Goal: Task Accomplishment & Management: Use online tool/utility

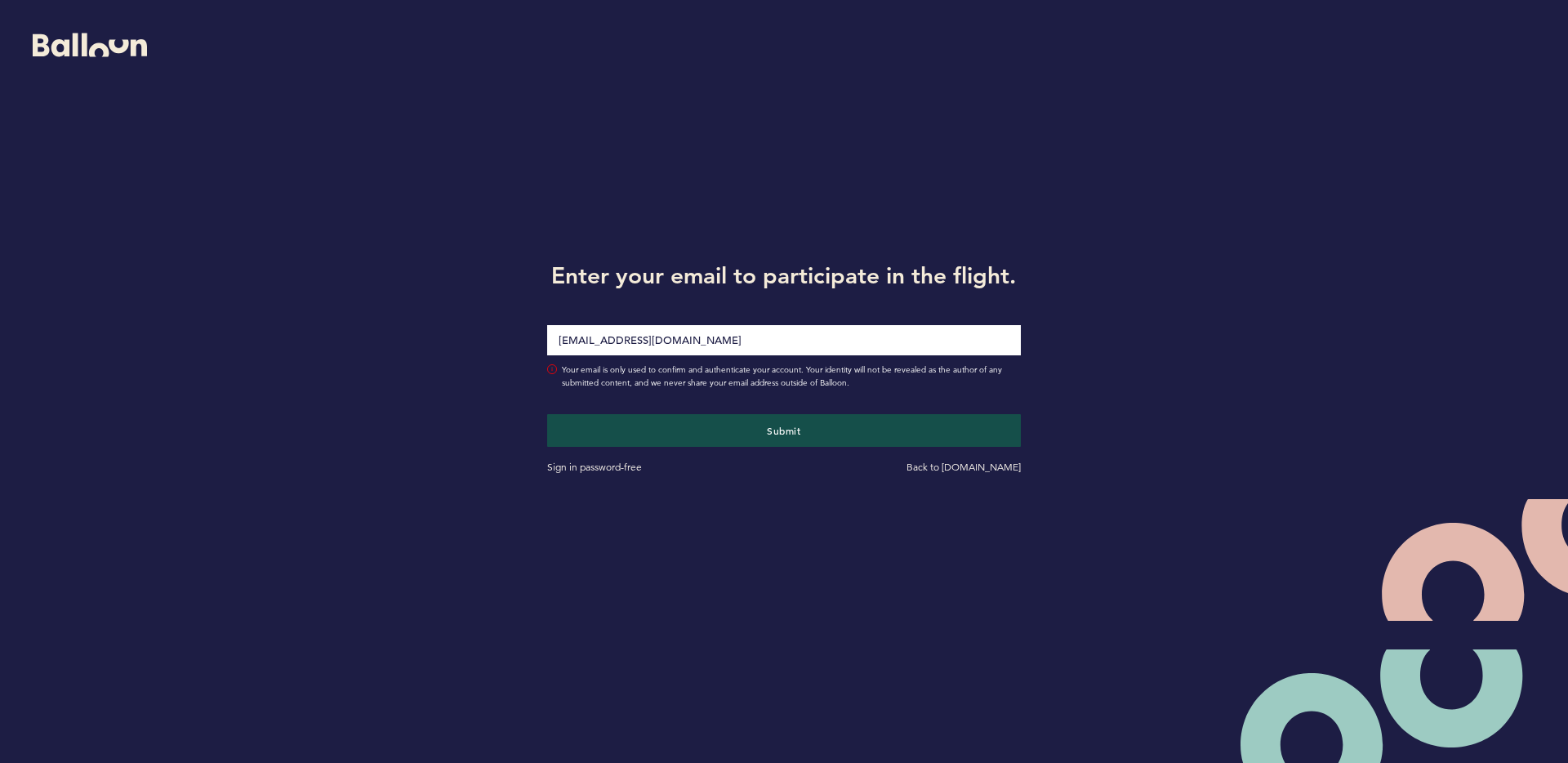
click at [713, 343] on input "[EMAIL_ADDRESS][DOMAIN_NAME]" at bounding box center [784, 340] width 473 height 30
type input "[EMAIL_ADDRESS][DOMAIN_NAME]"
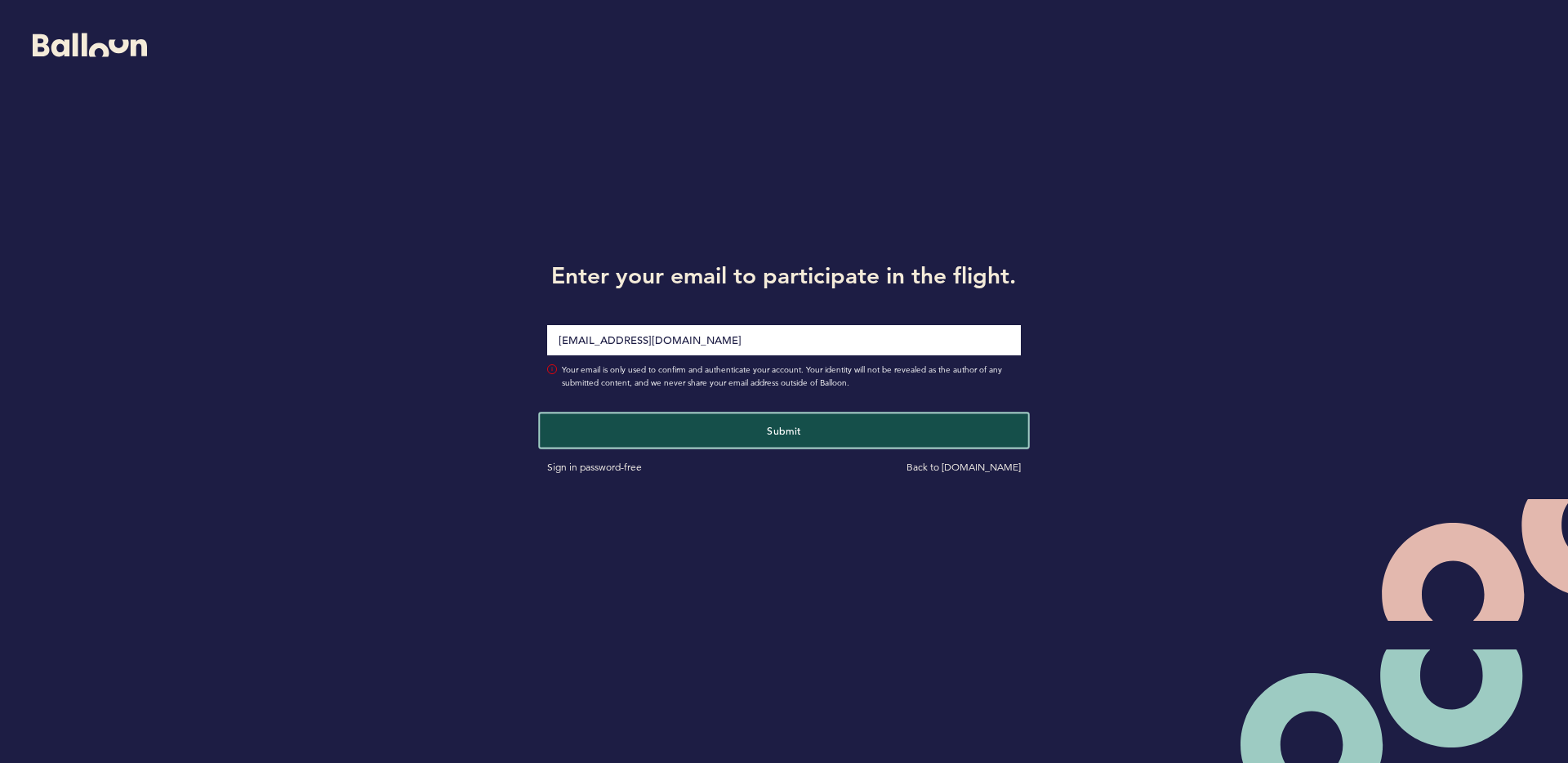
click at [725, 429] on button "Submit" at bounding box center [784, 430] width 488 height 34
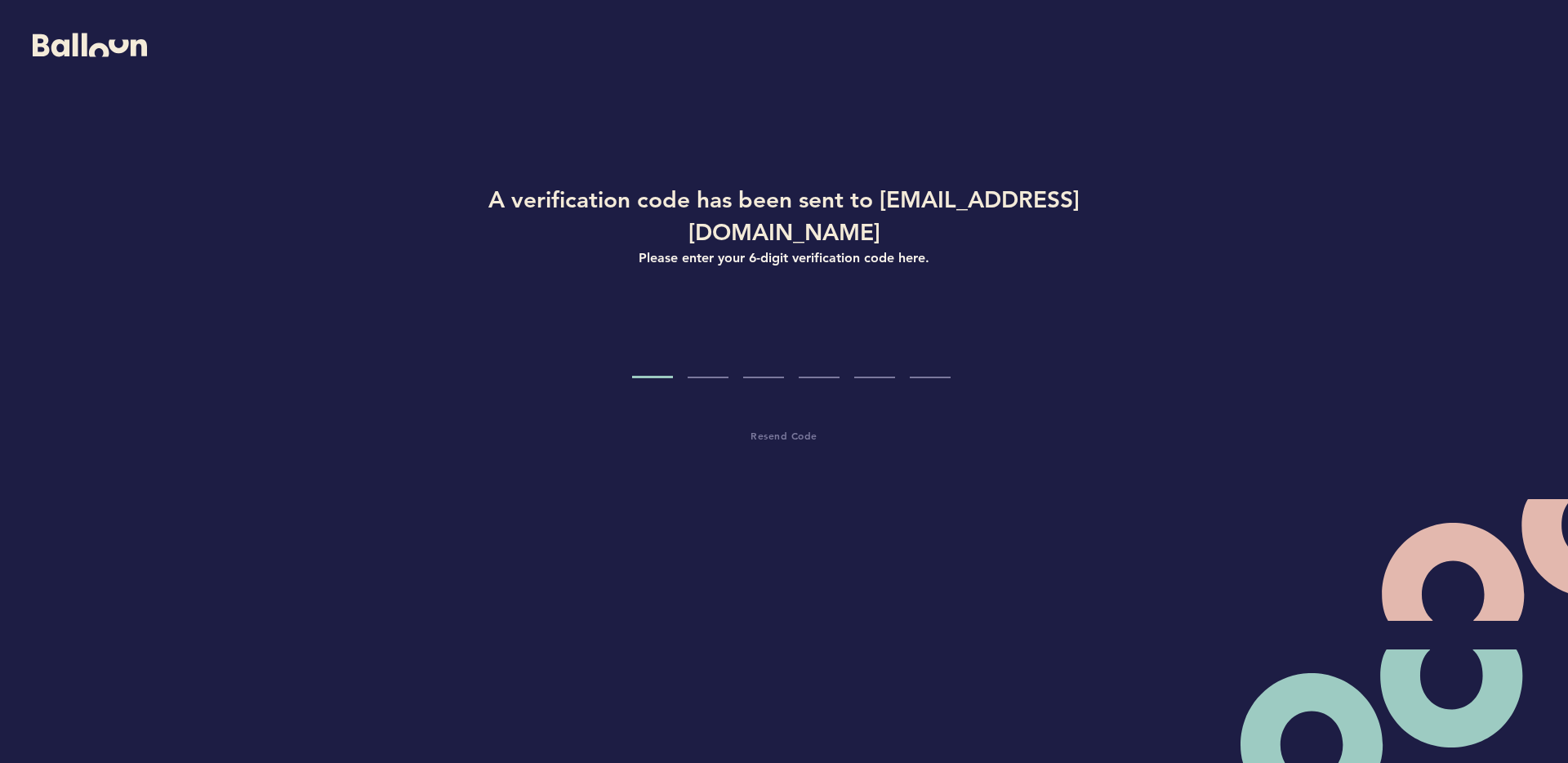
click at [659, 321] on input "Code digit 1" at bounding box center [652, 347] width 41 height 61
type input "1"
type input "0"
type input "5"
type input "9"
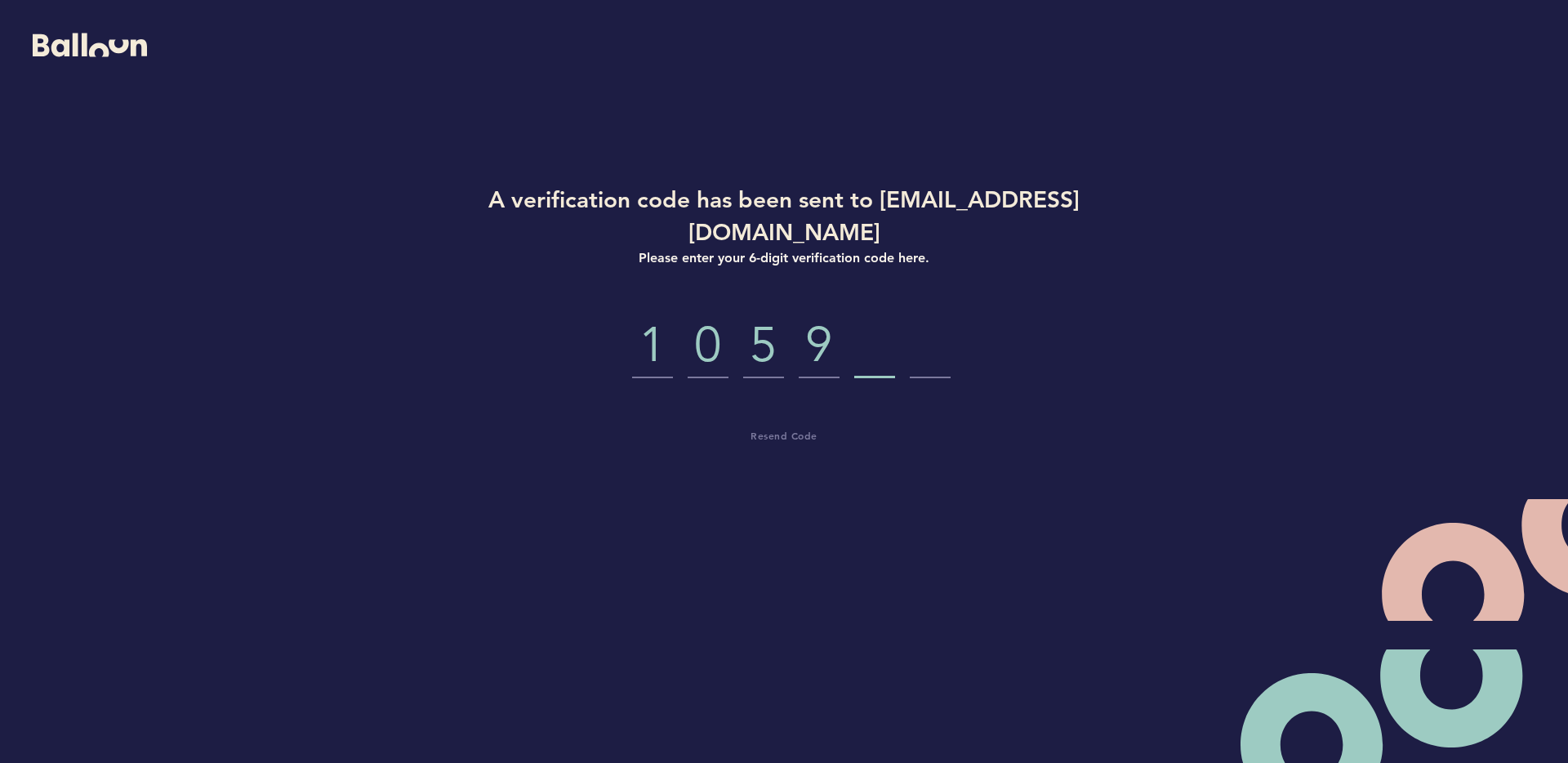
type input "3"
type input "0"
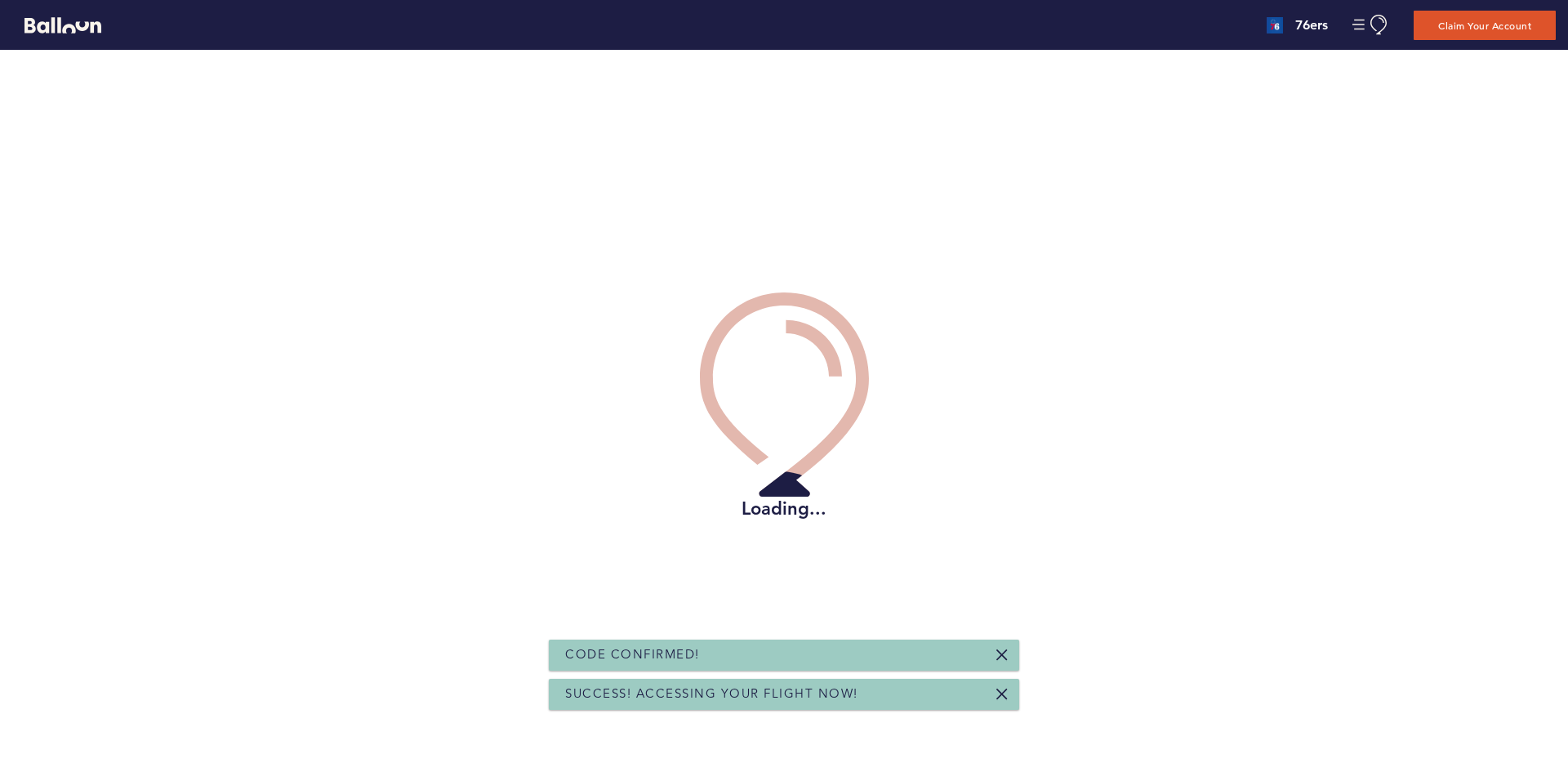
click at [1002, 656] on link at bounding box center [1002, 656] width 13 height 13
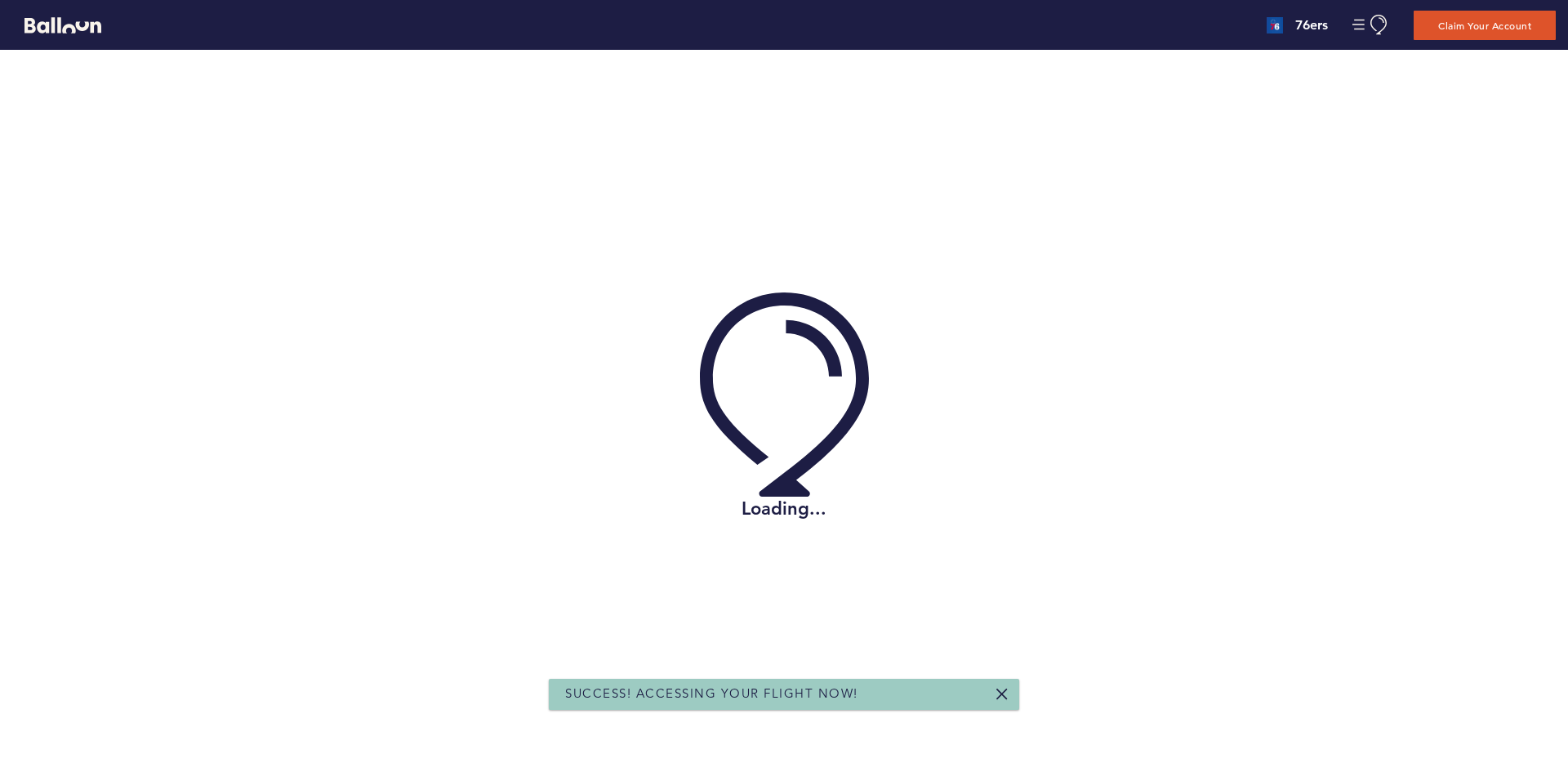
click at [1002, 698] on link at bounding box center [1002, 695] width 13 height 13
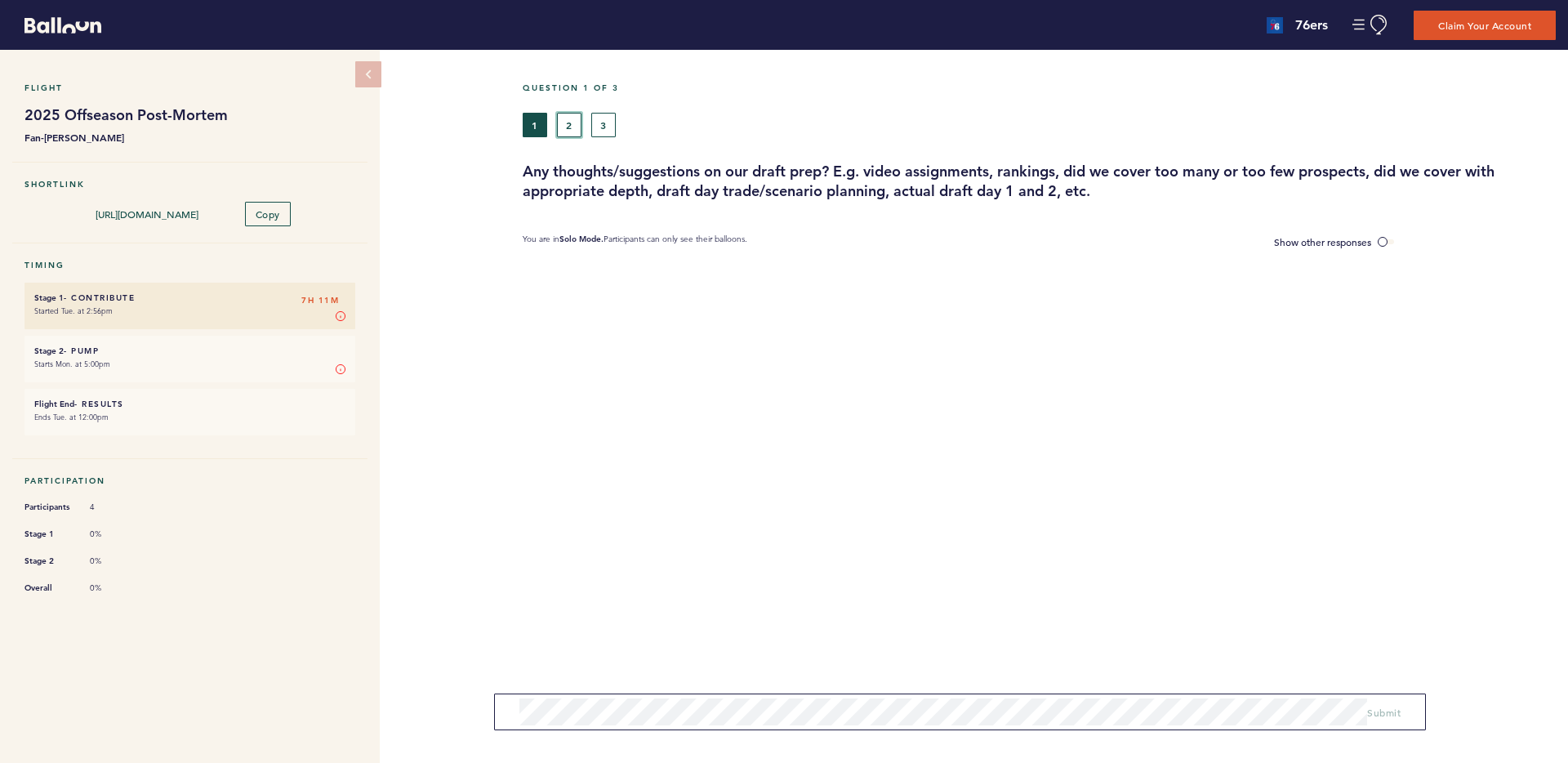
click at [566, 124] on button "2" at bounding box center [569, 125] width 25 height 25
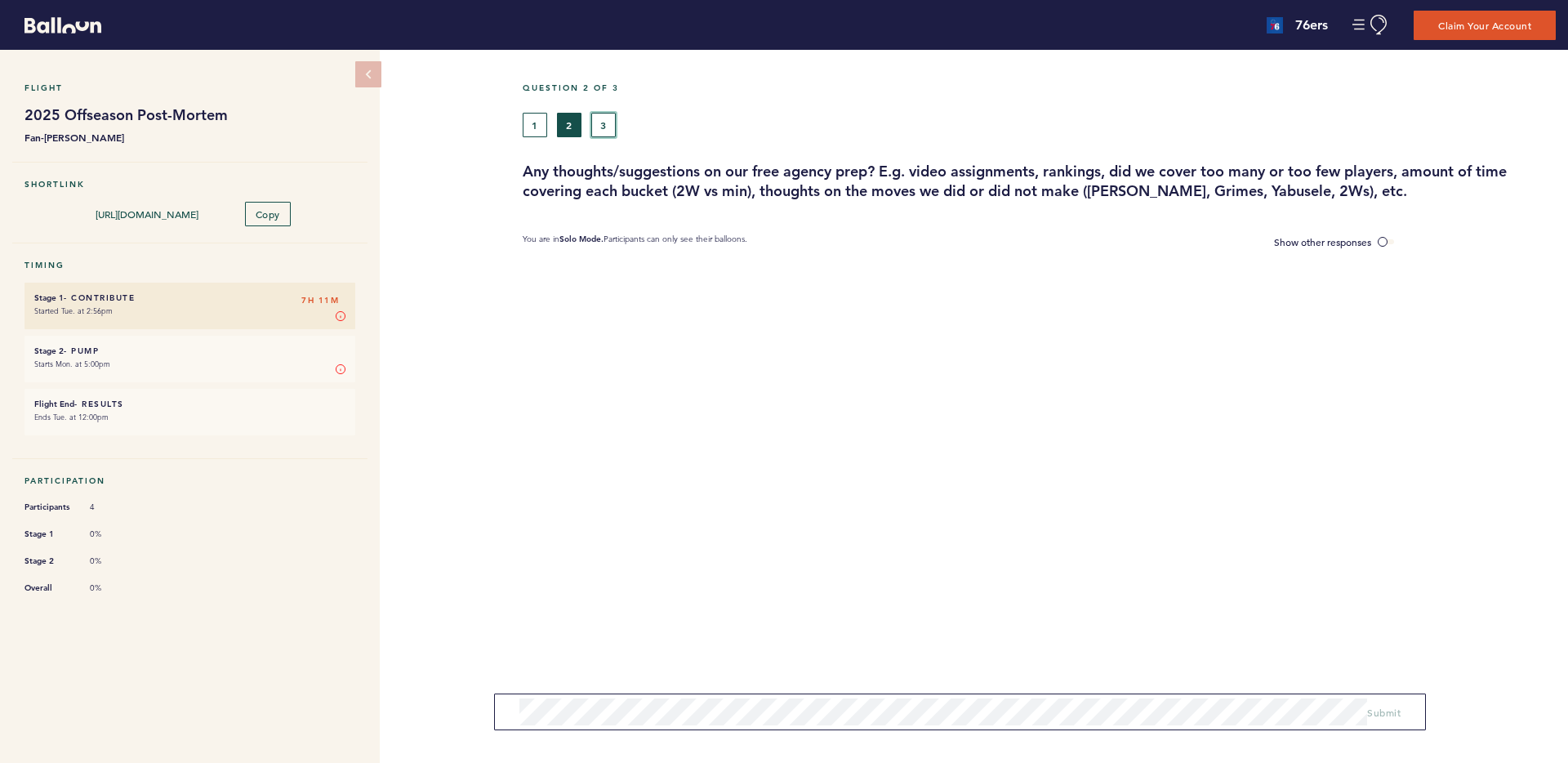
click at [608, 124] on button "3" at bounding box center [603, 125] width 25 height 25
